Goal: Transaction & Acquisition: Book appointment/travel/reservation

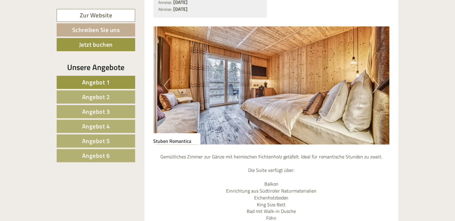
scroll to position [1357, 0]
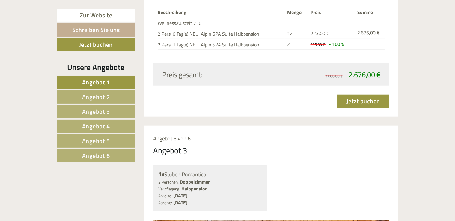
click at [97, 125] on span "Angebot 4" at bounding box center [96, 126] width 28 height 9
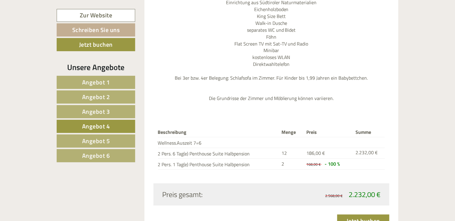
scroll to position [723, 0]
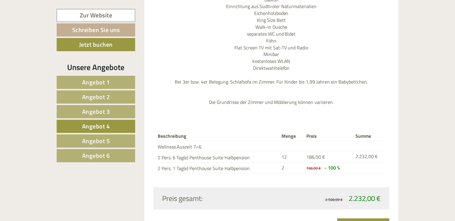
click at [89, 140] on span "Angebot 5" at bounding box center [96, 140] width 28 height 9
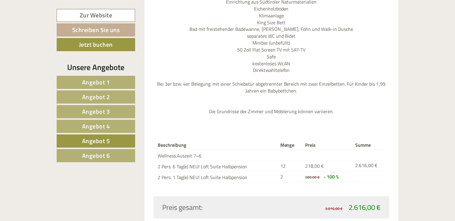
scroll to position [744, 0]
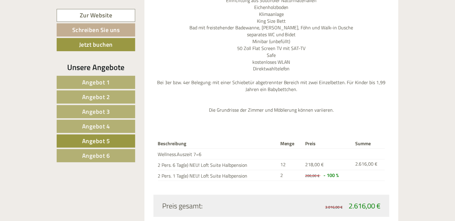
click at [89, 155] on span "Angebot 6" at bounding box center [96, 155] width 28 height 9
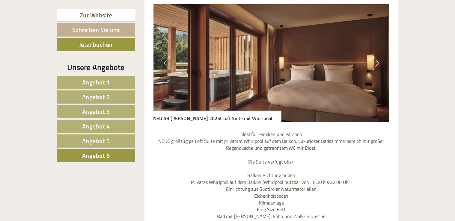
scroll to position [519, 0]
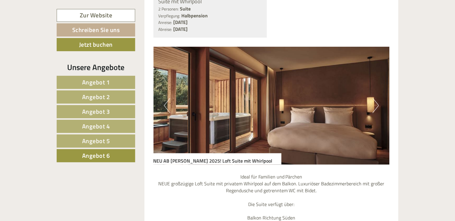
click at [108, 78] on span "Angebot 1" at bounding box center [96, 82] width 28 height 9
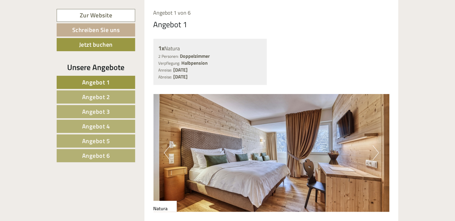
click at [93, 97] on span "Angebot 2" at bounding box center [96, 96] width 28 height 9
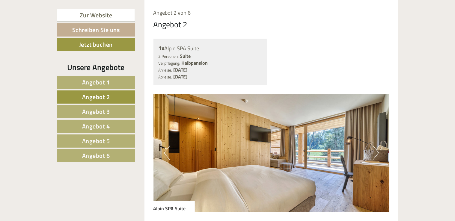
click at [93, 112] on span "Angebot 3" at bounding box center [96, 111] width 28 height 9
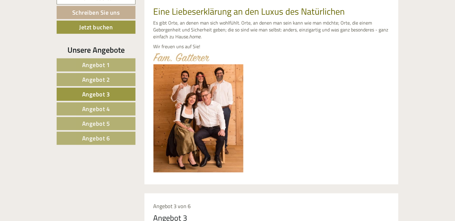
scroll to position [76, 0]
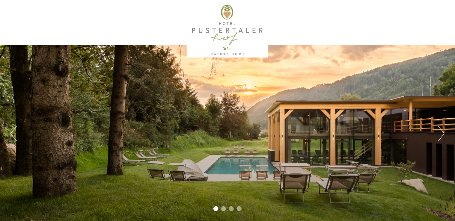
scroll to position [194, 0]
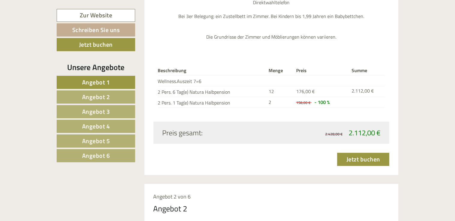
scroll to position [969, 0]
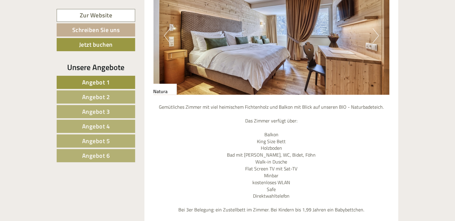
scroll to position [388, 0]
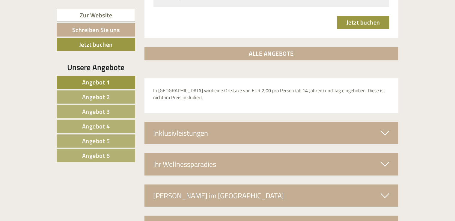
scroll to position [2066, 0]
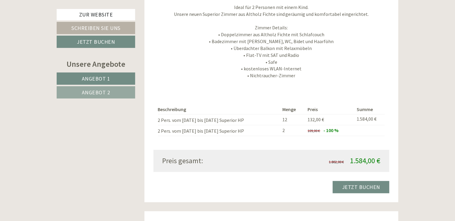
scroll to position [775, 0]
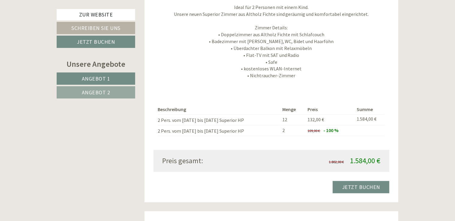
scroll to position [388, 0]
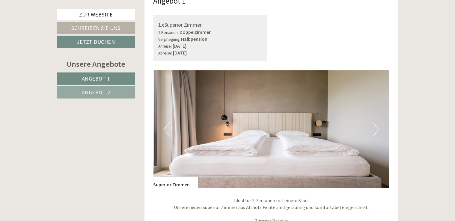
click at [376, 130] on button "Next" at bounding box center [376, 129] width 6 height 15
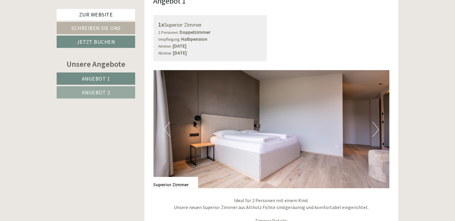
click at [376, 130] on button "Next" at bounding box center [376, 129] width 6 height 15
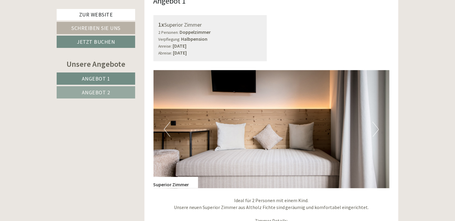
click at [376, 130] on button "Next" at bounding box center [376, 129] width 6 height 15
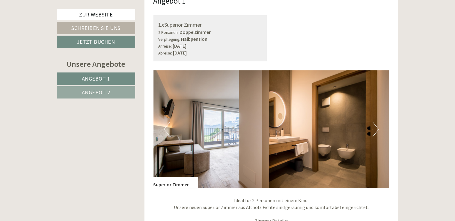
click at [376, 130] on button "Next" at bounding box center [376, 129] width 6 height 15
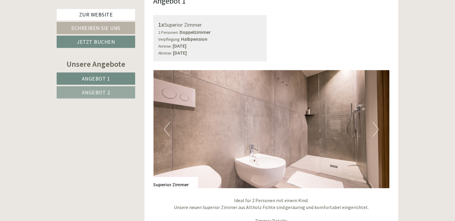
click at [376, 130] on button "Next" at bounding box center [376, 129] width 6 height 15
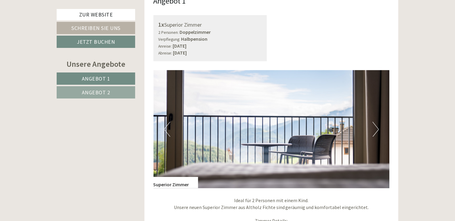
click at [376, 130] on button "Next" at bounding box center [376, 129] width 6 height 15
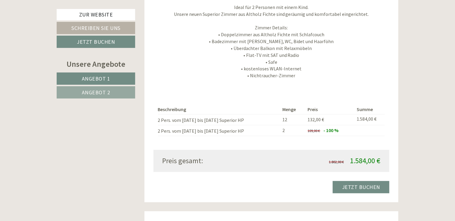
scroll to position [775, 0]
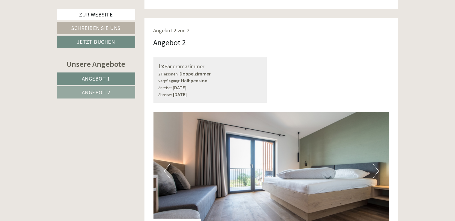
click at [377, 168] on button "Next" at bounding box center [376, 171] width 6 height 15
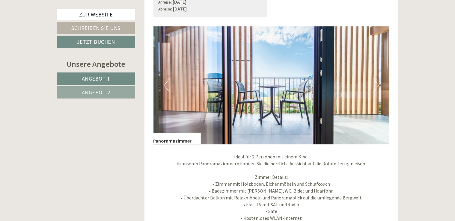
scroll to position [848, 0]
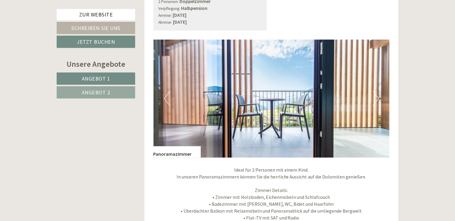
click at [377, 98] on button "Next" at bounding box center [376, 98] width 6 height 15
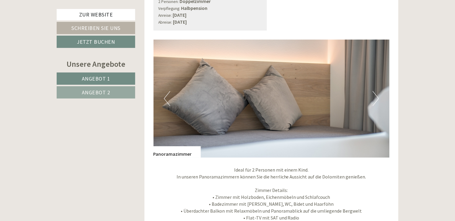
click at [377, 98] on button "Next" at bounding box center [376, 98] width 6 height 15
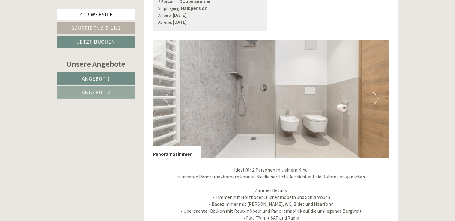
click at [377, 98] on button "Next" at bounding box center [376, 98] width 6 height 15
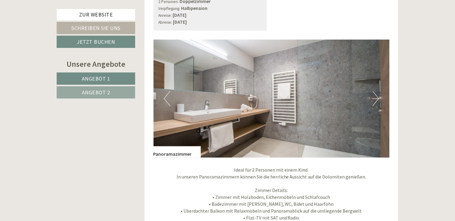
click at [377, 98] on button "Next" at bounding box center [376, 98] width 6 height 15
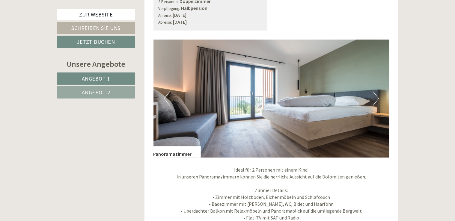
click at [377, 98] on button "Next" at bounding box center [376, 98] width 6 height 15
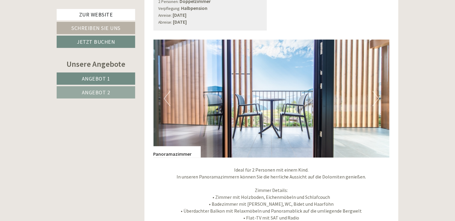
click at [377, 98] on button "Next" at bounding box center [376, 98] width 6 height 15
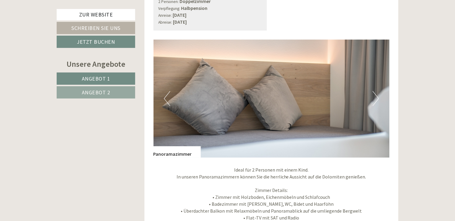
click at [377, 98] on button "Next" at bounding box center [376, 98] width 6 height 15
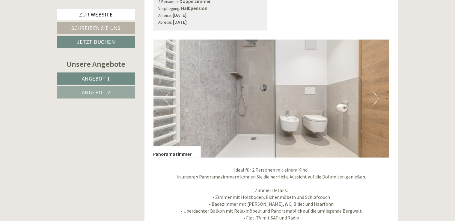
click at [377, 98] on button "Next" at bounding box center [376, 98] width 6 height 15
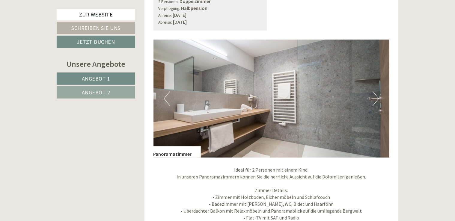
click at [377, 98] on button "Next" at bounding box center [376, 98] width 6 height 15
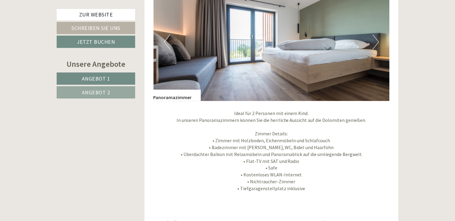
scroll to position [883, 0]
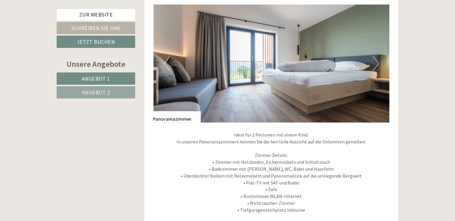
click at [377, 65] on button "Next" at bounding box center [376, 63] width 6 height 15
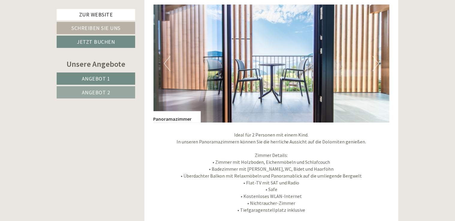
click at [377, 65] on button "Next" at bounding box center [376, 63] width 6 height 15
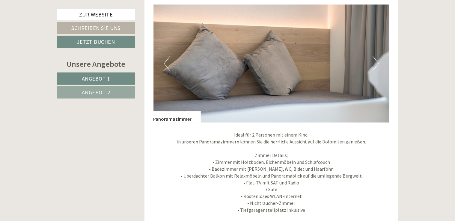
click at [377, 65] on button "Next" at bounding box center [376, 63] width 6 height 15
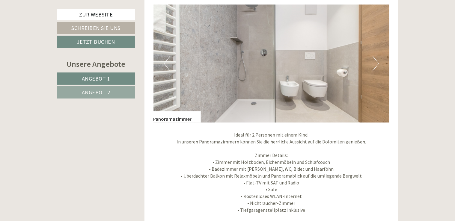
click at [377, 65] on button "Next" at bounding box center [376, 63] width 6 height 15
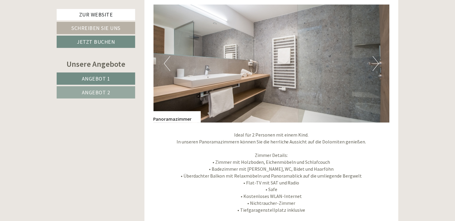
click at [377, 65] on button "Next" at bounding box center [376, 63] width 6 height 15
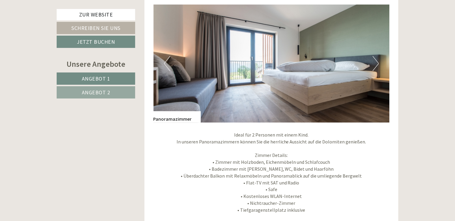
click at [377, 65] on button "Next" at bounding box center [376, 63] width 6 height 15
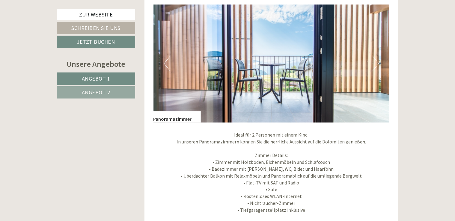
click at [377, 65] on button "Next" at bounding box center [376, 63] width 6 height 15
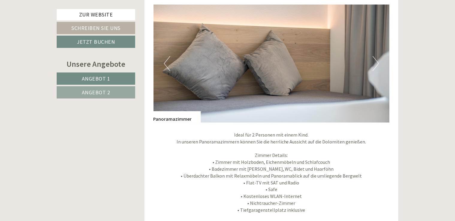
click at [377, 65] on button "Next" at bounding box center [376, 63] width 6 height 15
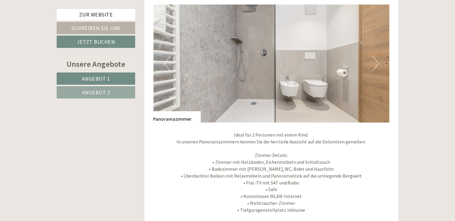
click at [377, 65] on button "Next" at bounding box center [376, 63] width 6 height 15
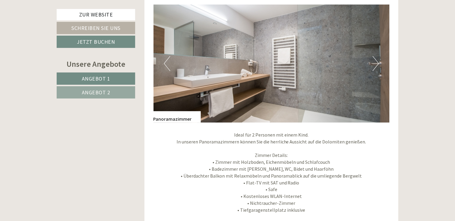
click at [377, 65] on button "Next" at bounding box center [376, 63] width 6 height 15
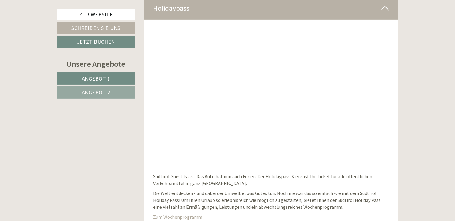
scroll to position [2408, 0]
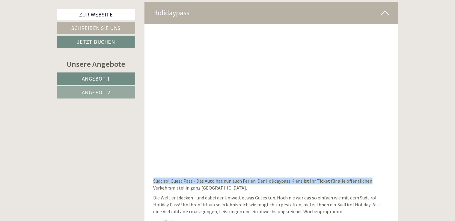
drag, startPoint x: 455, startPoint y: 134, endPoint x: 458, endPoint y: 151, distance: 17.4
drag, startPoint x: 458, startPoint y: 151, endPoint x: 449, endPoint y: 167, distance: 18.5
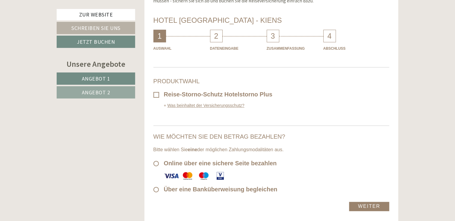
scroll to position [3183, 0]
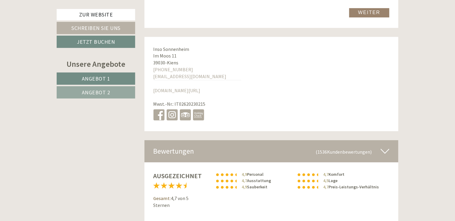
drag, startPoint x: 457, startPoint y: 183, endPoint x: 448, endPoint y: 189, distance: 11.2
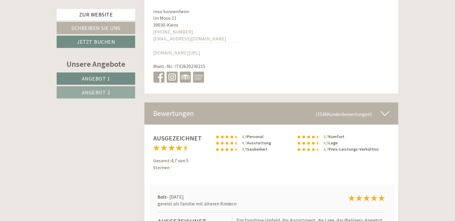
scroll to position [3261, 0]
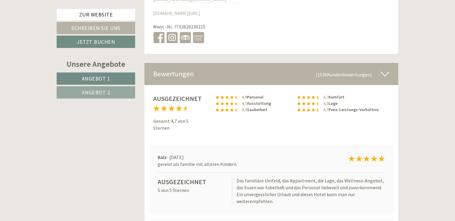
drag, startPoint x: 448, startPoint y: 189, endPoint x: 448, endPoint y: 205, distance: 15.9
drag, startPoint x: 448, startPoint y: 205, endPoint x: 406, endPoint y: 189, distance: 45.8
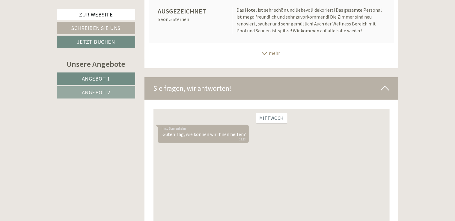
scroll to position [3506, 0]
click at [325, 153] on div "Mittwoch Inso Sonnenheim Guten Tag, wie können wir Ihnen helfen? 15:53" at bounding box center [271, 165] width 236 height 115
click at [190, 135] on div "Inso Sonnenheim Guten Tag, wie können wir Ihnen helfen? 15:53" at bounding box center [203, 133] width 91 height 18
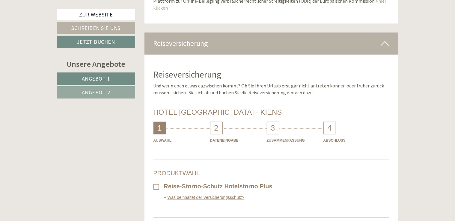
scroll to position [3091, 0]
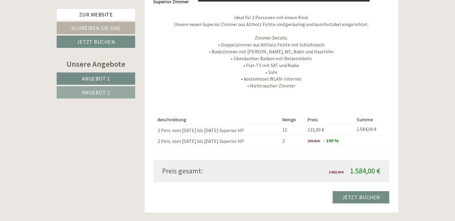
scroll to position [377, 0]
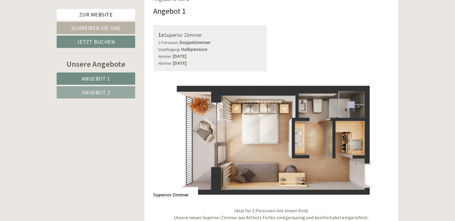
click at [174, 8] on div "Angebot 1" at bounding box center [170, 10] width 33 height 11
click at [97, 96] on link "Angebot 2" at bounding box center [96, 92] width 79 height 12
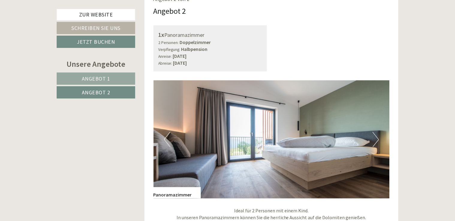
scroll to position [364, 0]
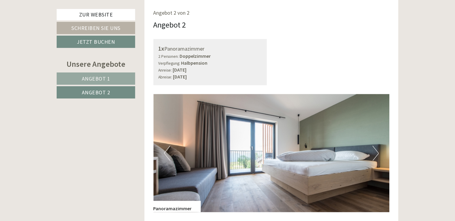
click at [96, 81] on span "Angebot 1" at bounding box center [96, 78] width 28 height 7
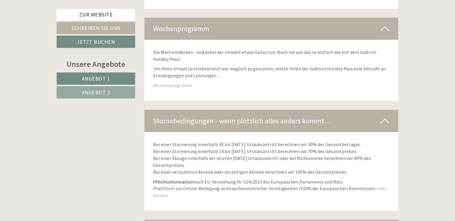
scroll to position [2496, 0]
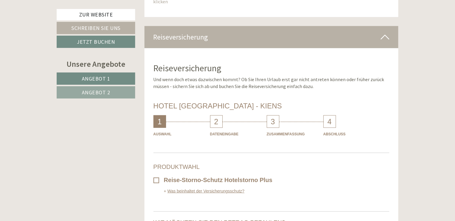
click at [217, 115] on div "2" at bounding box center [216, 121] width 13 height 13
click at [218, 115] on div "2" at bounding box center [216, 121] width 13 height 13
click at [384, 32] on icon at bounding box center [385, 37] width 9 height 10
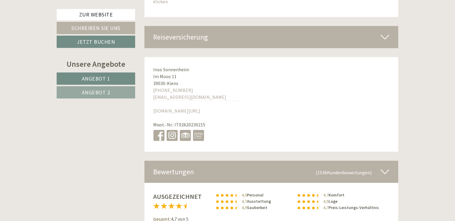
click at [384, 32] on icon at bounding box center [385, 37] width 9 height 10
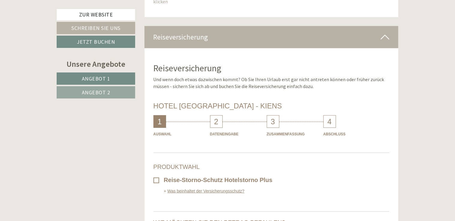
click at [177, 189] on link "Was beinhaltet der Versicherungsschutz?" at bounding box center [204, 191] width 81 height 5
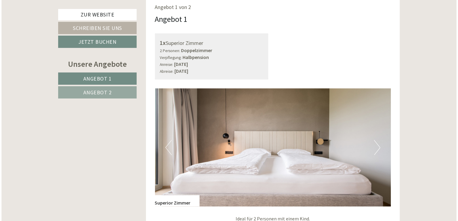
scroll to position [563, 0]
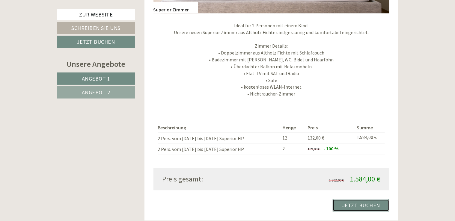
click at [367, 202] on link "Jetzt buchen" at bounding box center [361, 206] width 57 height 12
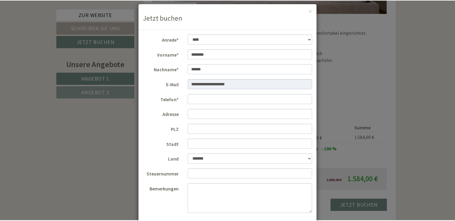
scroll to position [0, 0]
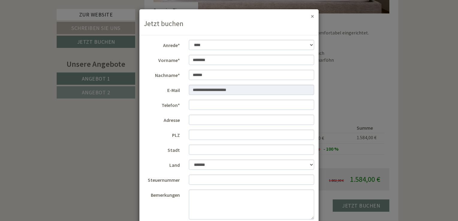
click at [311, 16] on button "×" at bounding box center [312, 16] width 3 height 6
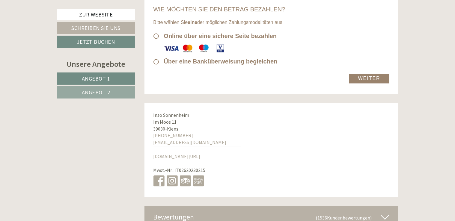
scroll to position [2596, 0]
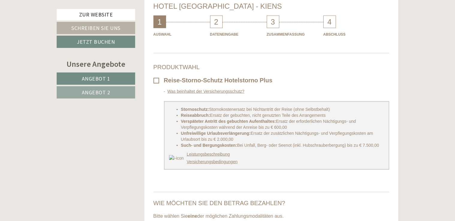
click at [215, 16] on div "2" at bounding box center [216, 22] width 13 height 13
click at [219, 31] on div "Dateneingabe" at bounding box center [238, 34] width 57 height 7
drag, startPoint x: 219, startPoint y: 16, endPoint x: 280, endPoint y: 55, distance: 72.9
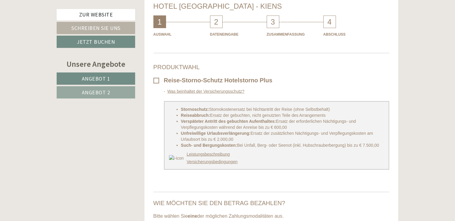
click at [280, 64] on div "Produktwahl Reise-Storno-Schutz Hotelstorno Plus Was beinhaltet der Versicherun…" at bounding box center [272, 128] width 236 height 129
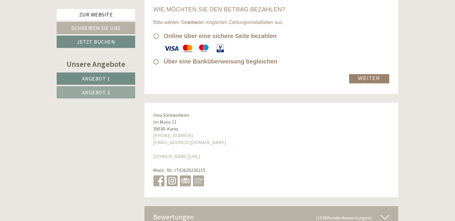
click at [372, 74] on link "Weiter" at bounding box center [369, 78] width 40 height 9
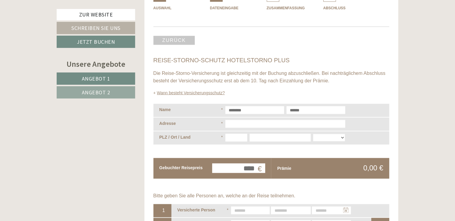
scroll to position [2593, 0]
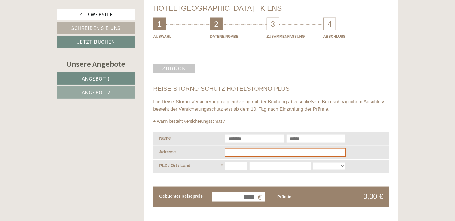
click at [236, 149] on input "Adresse" at bounding box center [286, 153] width 120 height 8
type input "**********"
type input "*****"
type input "**********"
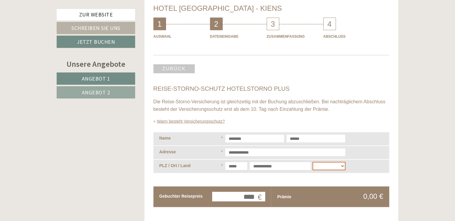
select select "**"
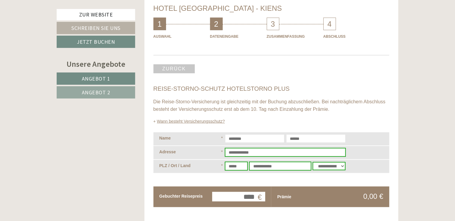
click at [253, 163] on input "**********" at bounding box center [280, 167] width 61 height 8
click at [274, 163] on input "******" at bounding box center [280, 167] width 61 height 8
type input "******"
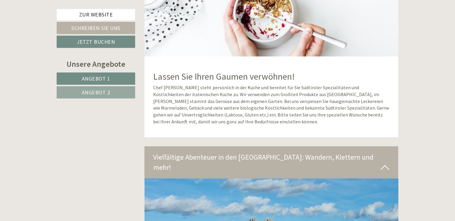
scroll to position [1818, 0]
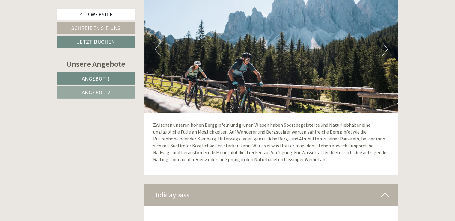
drag, startPoint x: 454, startPoint y: 133, endPoint x: 457, endPoint y: 134, distance: 3.1
click at [455, 134] on html "Previous Next 1 2 3 4 5 6 Sehr geehrter Herr Schwab, Zur Website Schreiben Sie …" at bounding box center [227, 212] width 455 height 4060
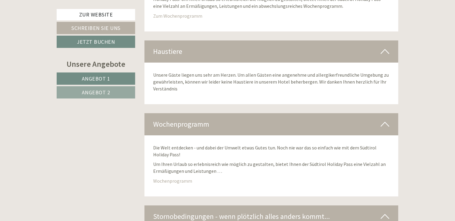
scroll to position [2400, 0]
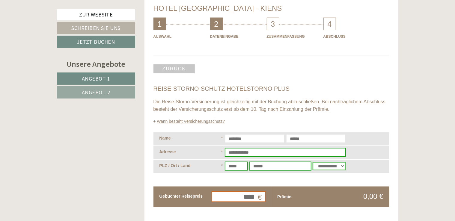
click at [242, 192] on input "****" at bounding box center [238, 197] width 53 height 10
type input "********"
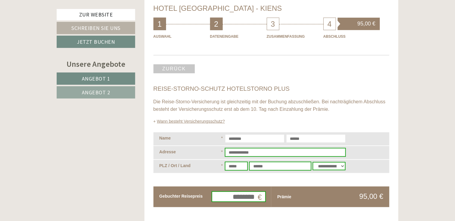
click at [303, 193] on div "Prämie" at bounding box center [303, 197] width 53 height 8
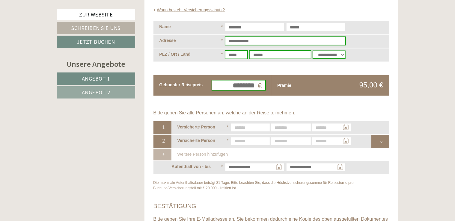
scroll to position [2714, 0]
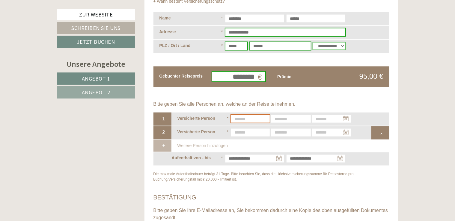
click at [240, 115] on input "text" at bounding box center [250, 119] width 39 height 8
type input "********"
type input "******"
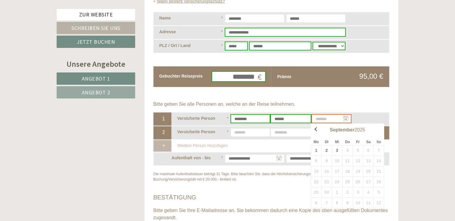
click at [346, 115] on input "text" at bounding box center [331, 119] width 39 height 8
type input "**********"
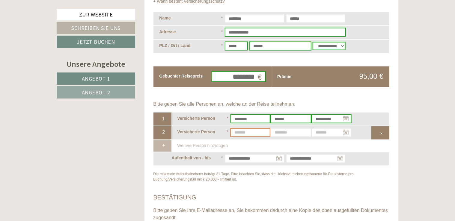
click at [249, 129] on input "text" at bounding box center [250, 133] width 39 height 8
type input "*******"
type input "******"
type input "**********"
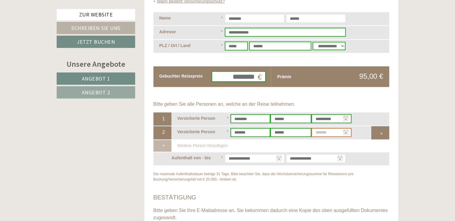
click at [319, 129] on input "text" at bounding box center [331, 133] width 39 height 8
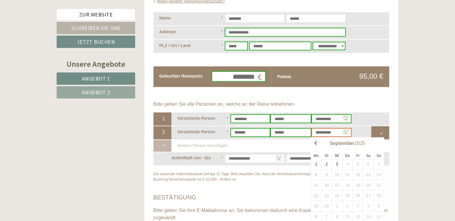
type input "**********"
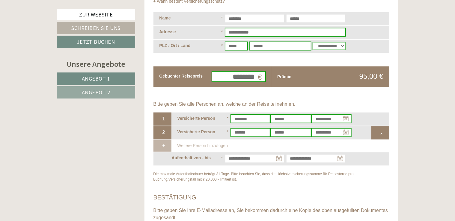
click at [265, 170] on div "Reise-Storno-Schutz Hotelstorno Plus Die Reise-Storno-Versicherung ist gleichze…" at bounding box center [272, 155] width 236 height 380
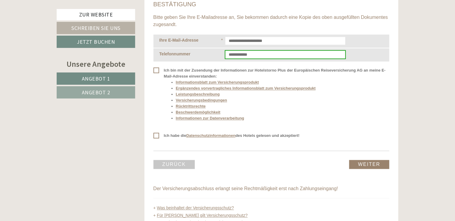
drag, startPoint x: 203, startPoint y: 68, endPoint x: 247, endPoint y: 56, distance: 45.9
click at [247, 67] on span "Ich bin mit der Zusendung der Informationen zur Hotelstorno Plus der Europäisch…" at bounding box center [272, 95] width 236 height 57
click at [211, 133] on link "Datenschutzinformationen" at bounding box center [211, 135] width 49 height 4
click at [157, 133] on span "Ich habe die Datenschutzinformationen des Hotels gelesen und akzeptiert!" at bounding box center [227, 136] width 146 height 6
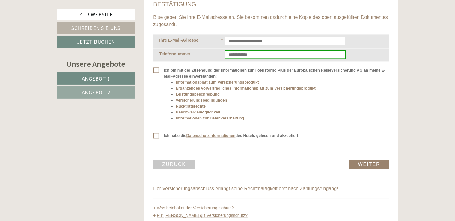
click at [367, 160] on link "Weiter" at bounding box center [369, 164] width 40 height 9
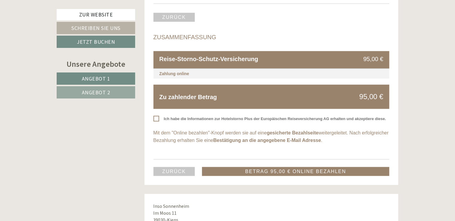
scroll to position [2593, 0]
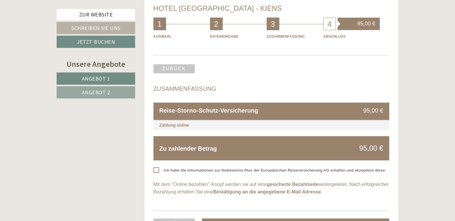
click at [154, 168] on span "Ich habe die Informationen zur Hotelstorno Plus der Europäischen Reiseversicher…" at bounding box center [270, 171] width 233 height 6
click at [155, 168] on span "Ich habe die Informationen zur Hotelstorno Plus der Europäischen Reiseversicher…" at bounding box center [270, 171] width 233 height 6
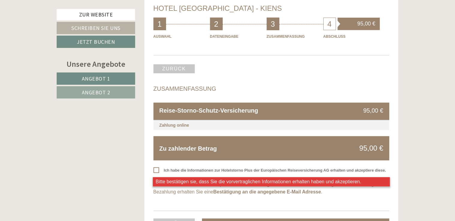
click at [157, 168] on span "Ich habe die Informationen zur Hotelstorno Plus der Europäischen Reiseversicher…" at bounding box center [270, 171] width 233 height 6
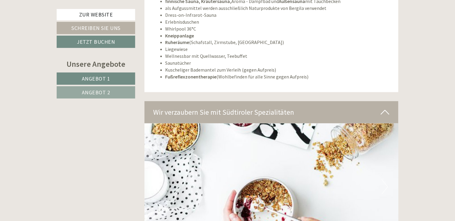
scroll to position [1624, 0]
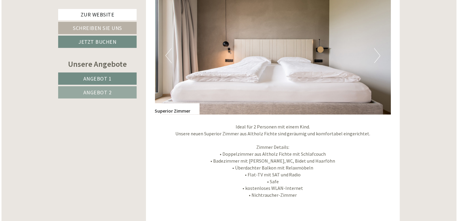
scroll to position [655, 0]
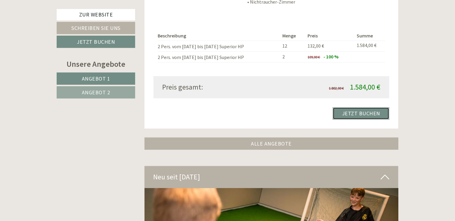
click at [358, 111] on link "Jetzt buchen" at bounding box center [361, 113] width 57 height 12
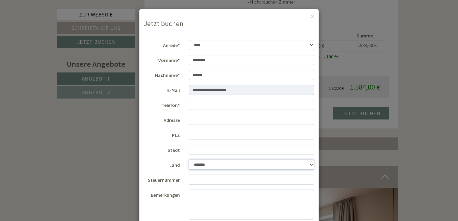
click at [310, 165] on select "**********" at bounding box center [252, 165] width 126 height 10
select select "*"
click at [189, 160] on select "**********" at bounding box center [252, 165] width 126 height 10
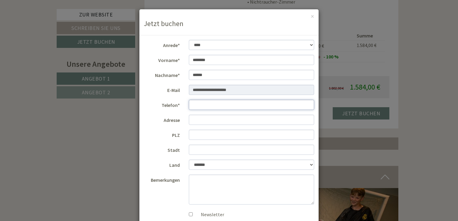
click at [191, 104] on input "Telefon*" at bounding box center [252, 105] width 126 height 10
type input "**********"
type input "*****"
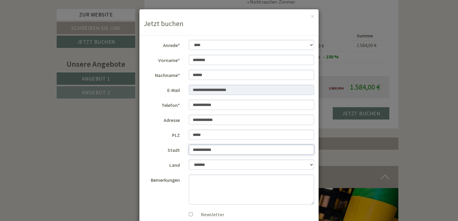
click at [191, 150] on input "**********" at bounding box center [252, 150] width 126 height 10
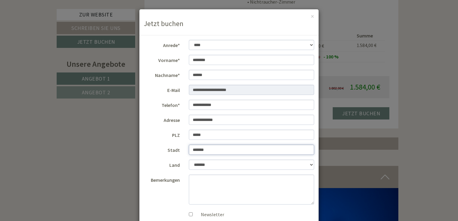
click at [206, 149] on input "******" at bounding box center [252, 150] width 126 height 10
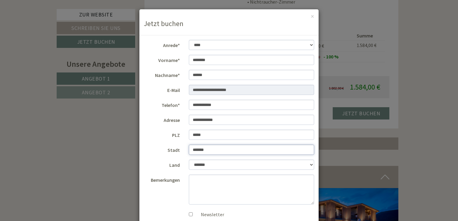
type input "******"
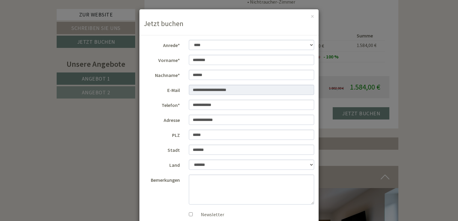
click at [279, 210] on div "Newsletter" at bounding box center [252, 213] width 126 height 9
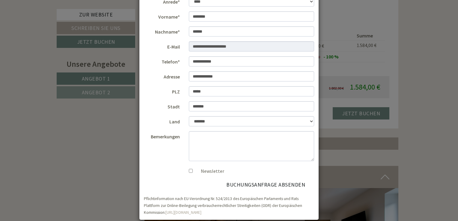
scroll to position [51, 0]
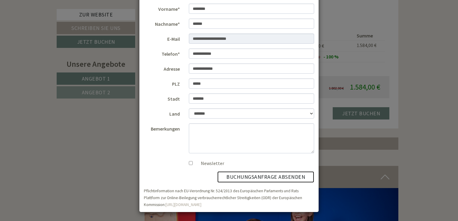
click at [283, 177] on button "Buchungsanfrage absenden" at bounding box center [265, 177] width 97 height 11
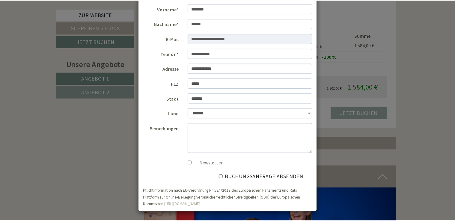
scroll to position [0, 0]
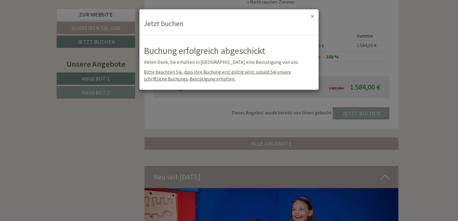
click at [313, 16] on button "×" at bounding box center [312, 16] width 3 height 6
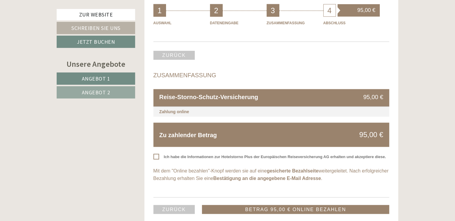
scroll to position [2635, 0]
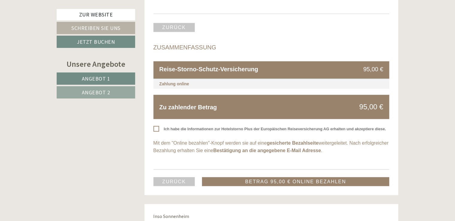
click at [310, 178] on link "Betrag 95,00 € online bezahlen" at bounding box center [295, 182] width 187 height 9
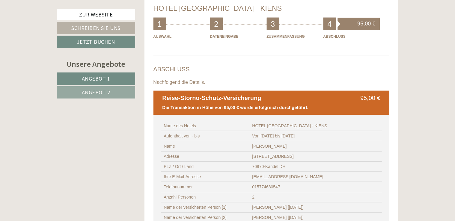
scroll to position [2788, 0]
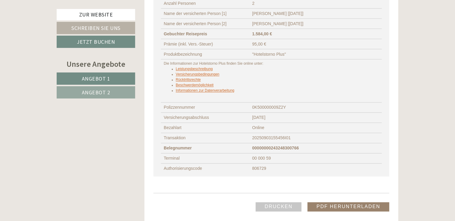
click at [352, 203] on link "PDF herunterladen" at bounding box center [349, 207] width 82 height 9
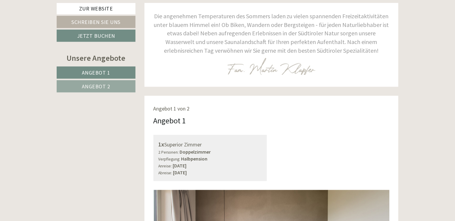
scroll to position [74, 0]
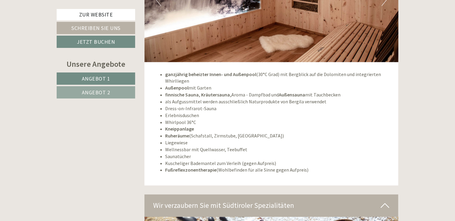
scroll to position [1938, 0]
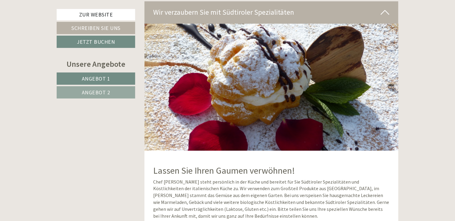
click at [455, 148] on div "Sehr geehrter [PERSON_NAME], Die angenehmen Temperaturen des Sommers laden zu v…" at bounding box center [227, 203] width 455 height 3819
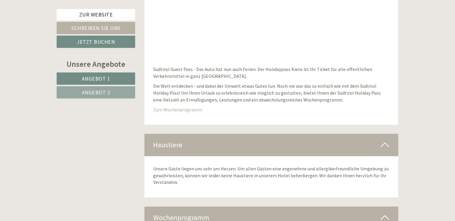
scroll to position [2713, 0]
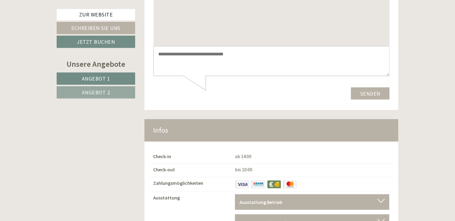
scroll to position [3811, 0]
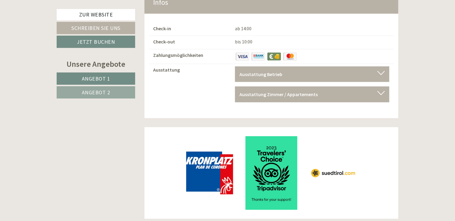
click at [382, 91] on div at bounding box center [381, 93] width 7 height 4
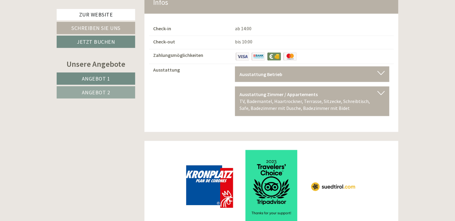
click at [382, 87] on div "Ausstattung Zimmer / Appartements TV, Bademantel, Haartrockner, Terrasse, Sitze…" at bounding box center [312, 102] width 154 height 30
click at [379, 91] on div at bounding box center [381, 93] width 7 height 4
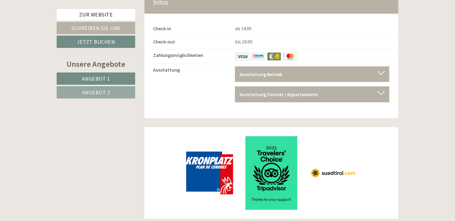
click at [379, 71] on div at bounding box center [381, 73] width 7 height 4
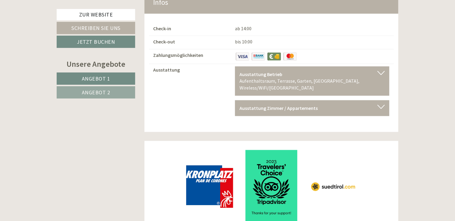
click at [379, 71] on div at bounding box center [381, 73] width 7 height 4
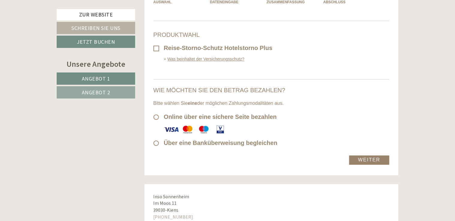
scroll to position [3229, 0]
